Goal: Task Accomplishment & Management: Manage account settings

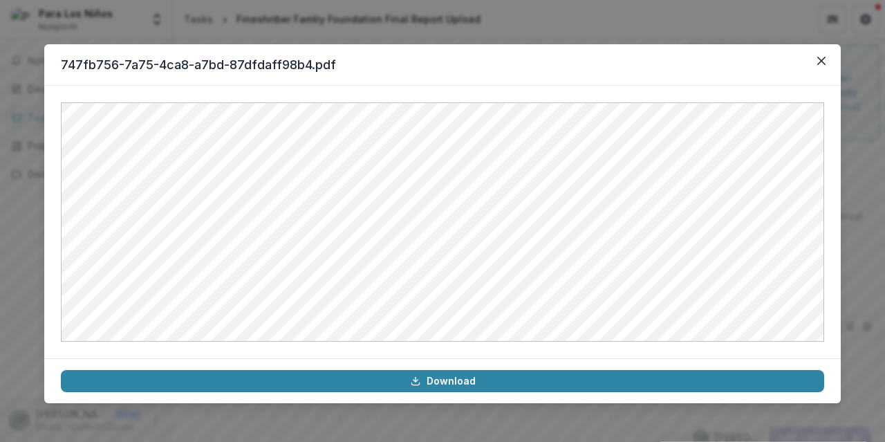
click at [817, 59] on button "Close" at bounding box center [822, 61] width 22 height 22
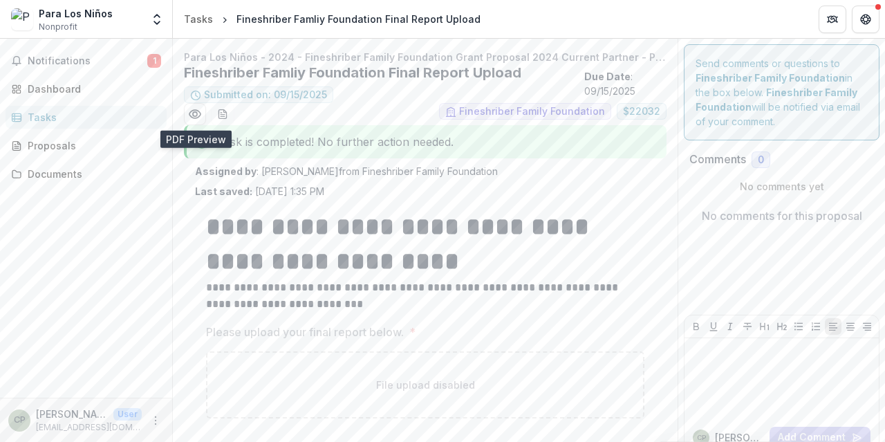
click at [56, 113] on div "Tasks" at bounding box center [92, 117] width 128 height 15
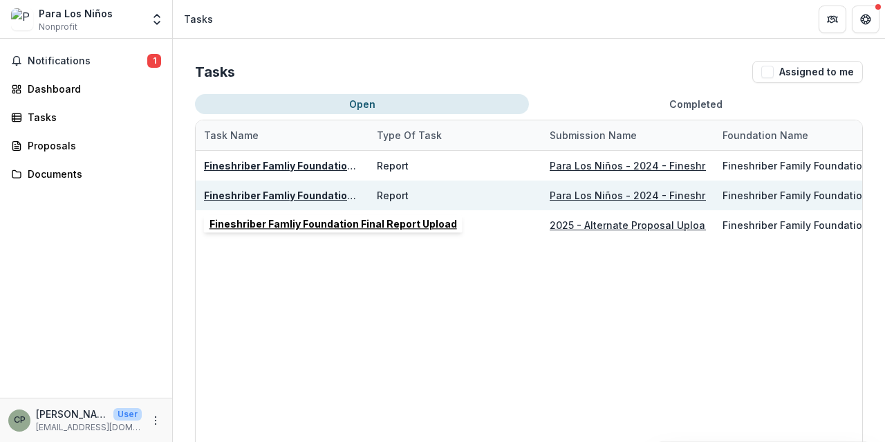
click at [303, 192] on u "Fineshriber Famliy Foundation Final Report Upload" at bounding box center [328, 196] width 248 height 12
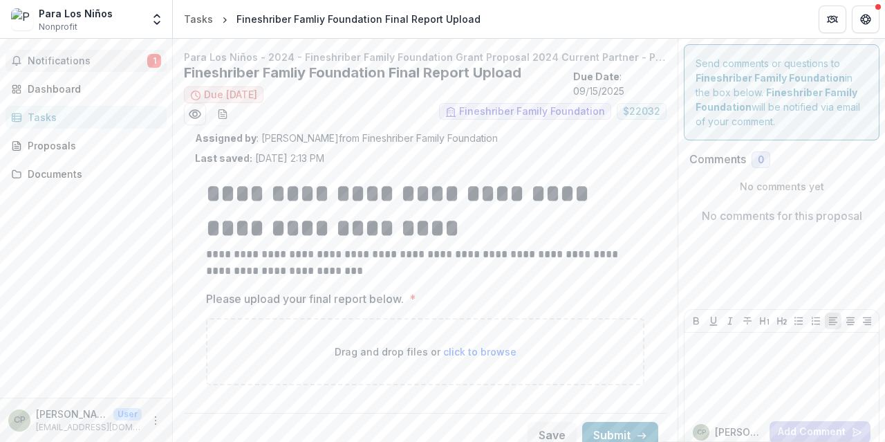
click at [76, 56] on span "Notifications" at bounding box center [88, 61] width 120 height 12
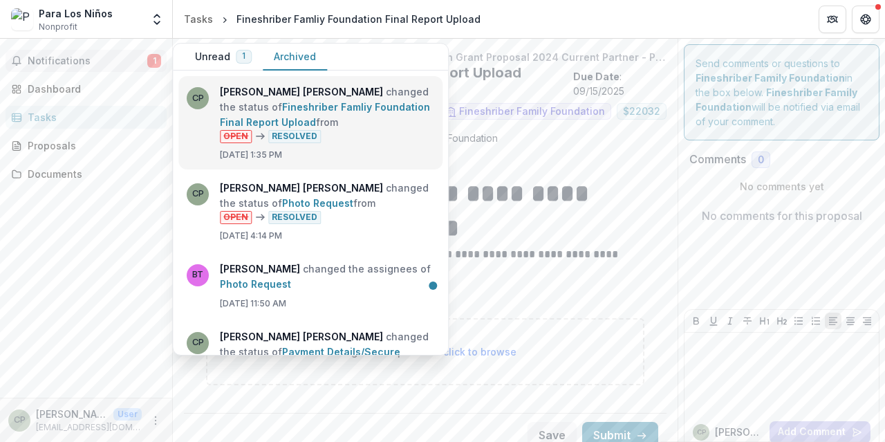
click at [284, 128] on link "Fineshriber Famliy Foundation Final Report Upload" at bounding box center [325, 114] width 210 height 27
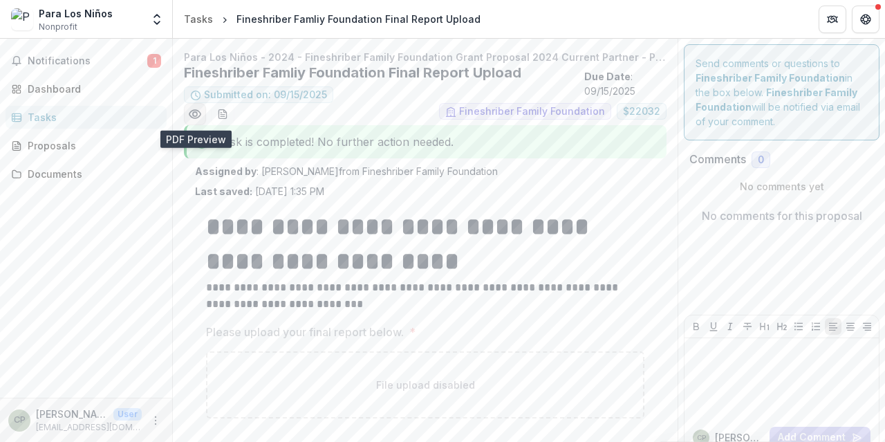
click at [192, 113] on icon "Preview 747fb756-7a75-4ca8-a7bd-87dfdaff98b4.pdf" at bounding box center [195, 114] width 14 height 14
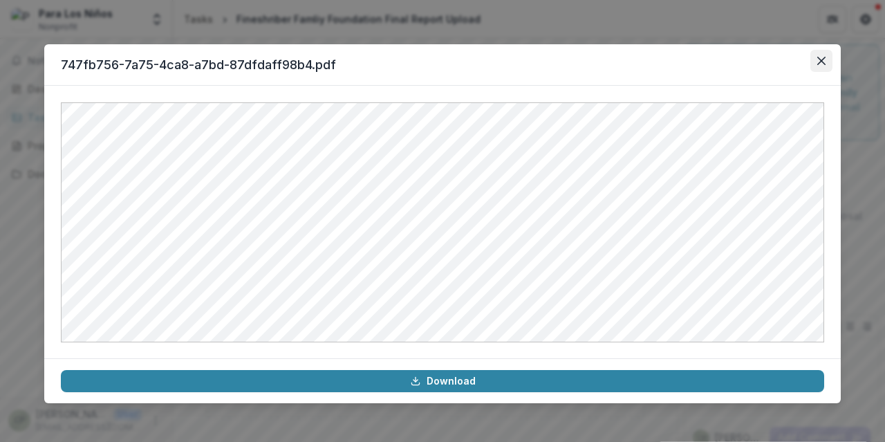
click at [815, 62] on button "Close" at bounding box center [822, 61] width 22 height 22
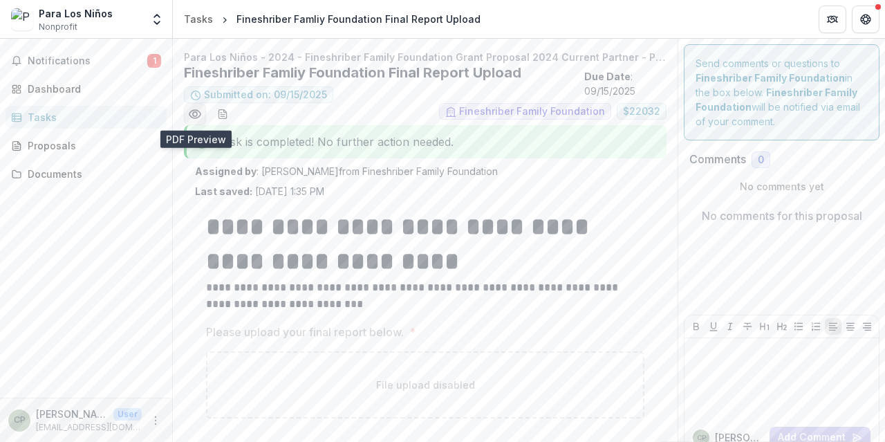
click at [193, 121] on button "Preview 747fb756-7a75-4ca8-a7bd-87dfdaff98b4.pdf" at bounding box center [195, 114] width 22 height 22
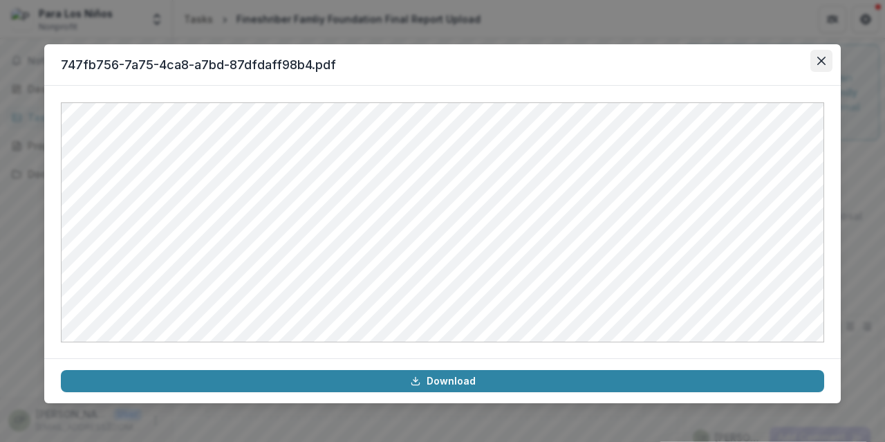
click at [831, 62] on button "Close" at bounding box center [822, 61] width 22 height 22
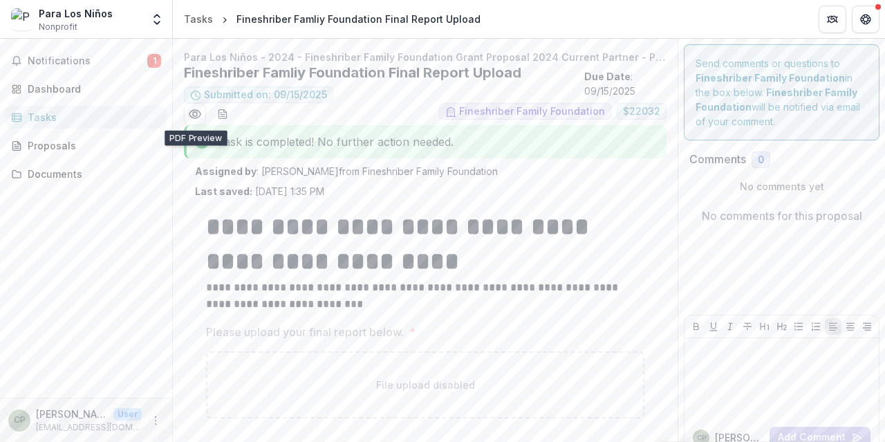
click at [289, 140] on div "Task is completed! No further action needed." at bounding box center [425, 141] width 483 height 33
click at [68, 111] on div "Tasks" at bounding box center [92, 117] width 128 height 15
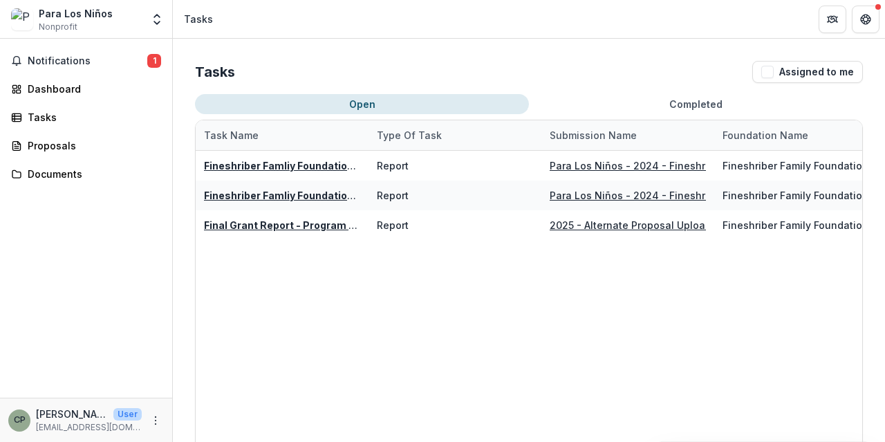
click at [520, 382] on div "Fineshriber Famliy Foundation Final Report Upload Report Para Los Niños - 2024 …" at bounding box center [714, 342] width 1037 height 383
